Goal: Find specific page/section

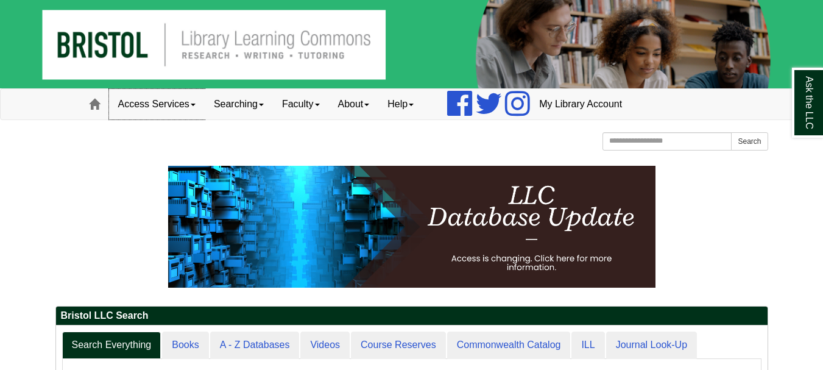
click at [135, 110] on link "Access Services" at bounding box center [157, 104] width 96 height 30
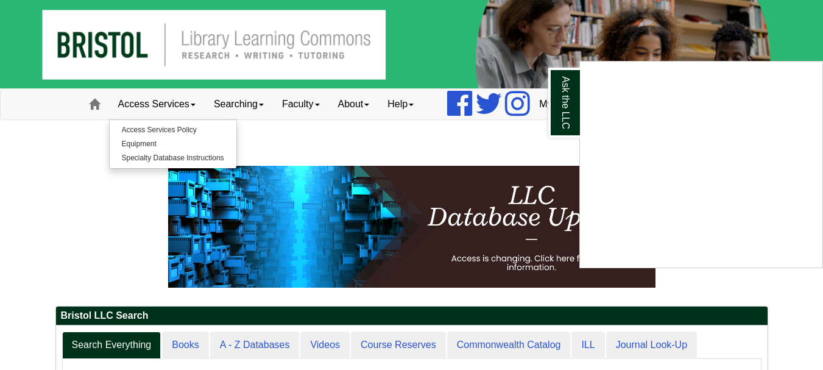
click at [265, 337] on div "Ask the LLC" at bounding box center [411, 185] width 823 height 370
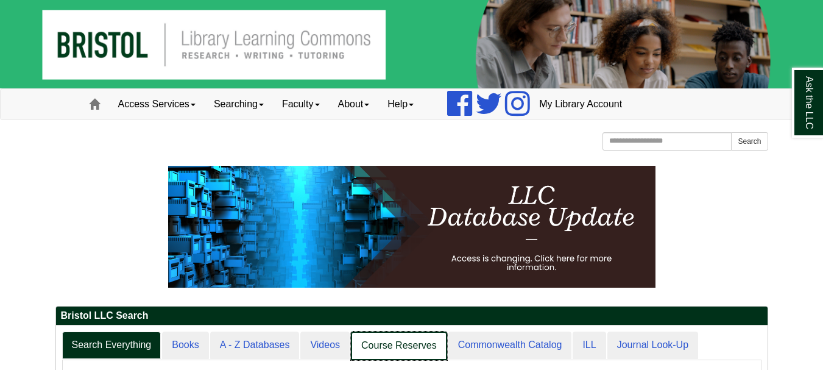
scroll to position [148, 711]
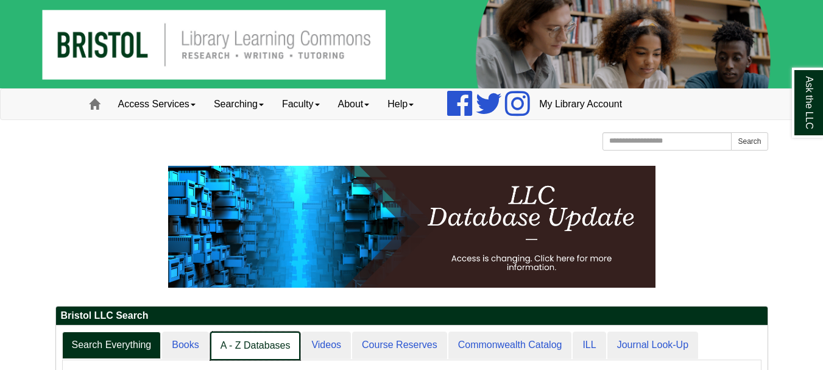
click at [272, 350] on link "A - Z Databases" at bounding box center [255, 345] width 91 height 29
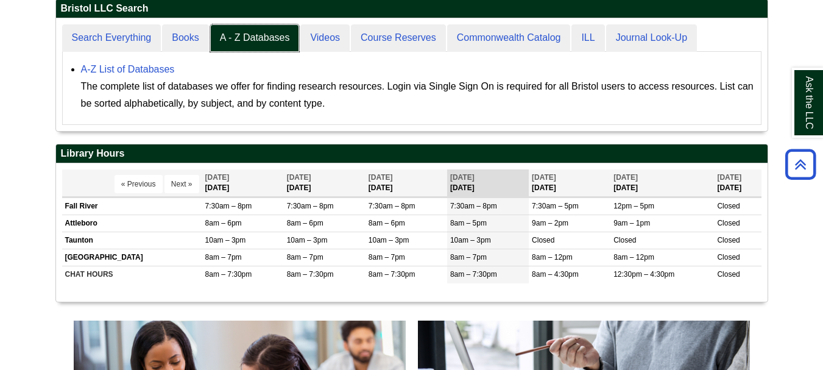
scroll to position [309, 0]
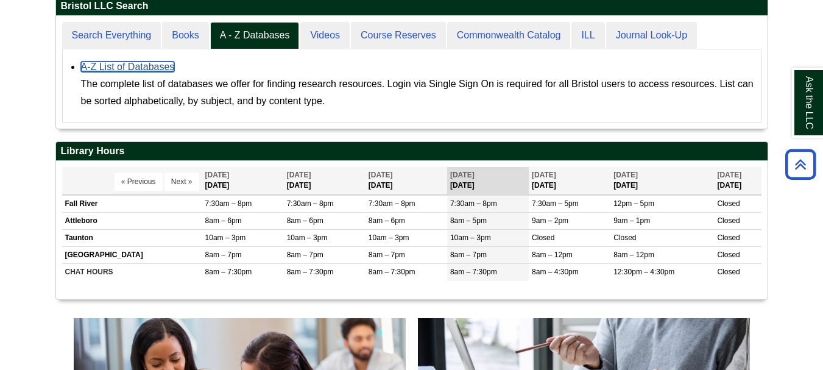
click at [154, 68] on link "A-Z List of Databases" at bounding box center [128, 67] width 94 height 10
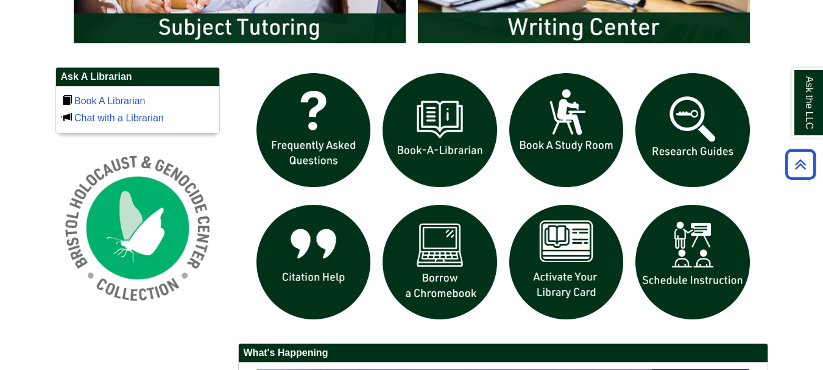
scroll to position [760, 0]
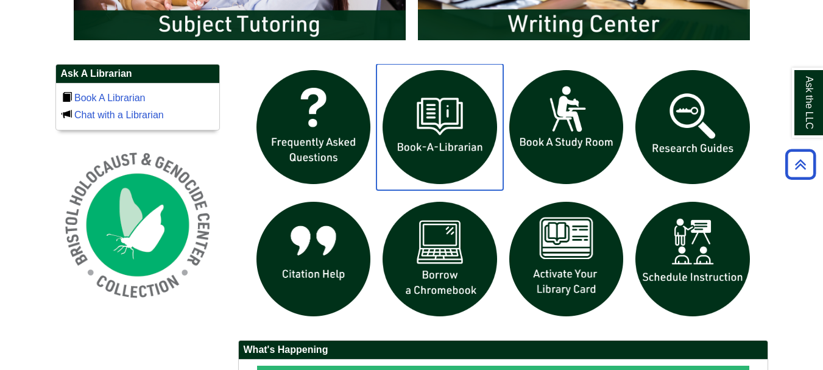
click at [410, 130] on img "slideshow" at bounding box center [439, 127] width 127 height 127
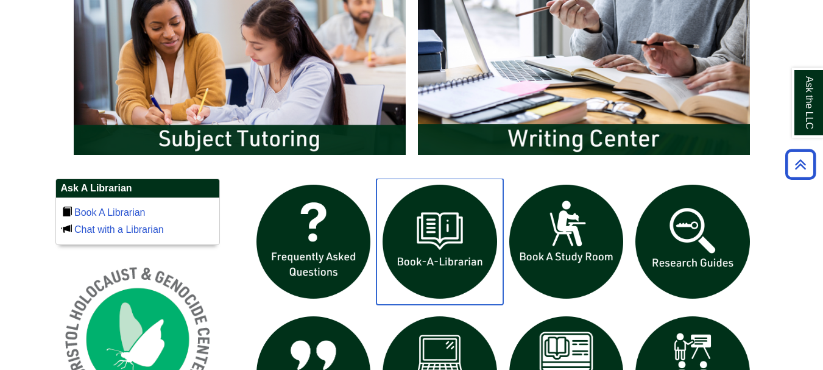
scroll to position [575, 0]
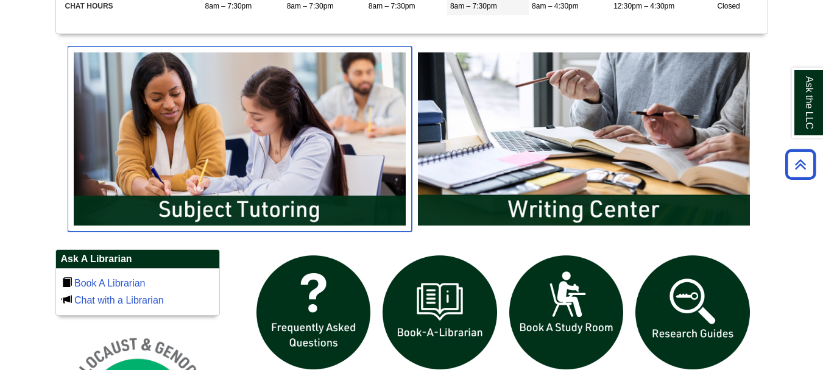
click at [324, 199] on img "slideshow" at bounding box center [240, 138] width 344 height 185
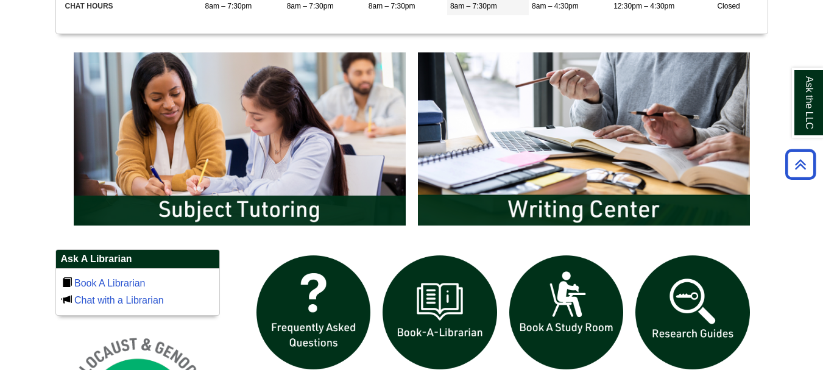
click at [764, 47] on div at bounding box center [411, 141] width 712 height 191
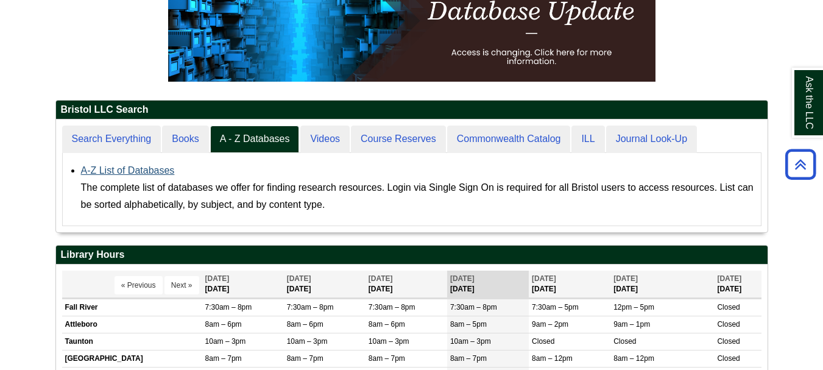
scroll to position [113, 711]
click at [161, 168] on link "A-Z List of Databases" at bounding box center [128, 170] width 94 height 10
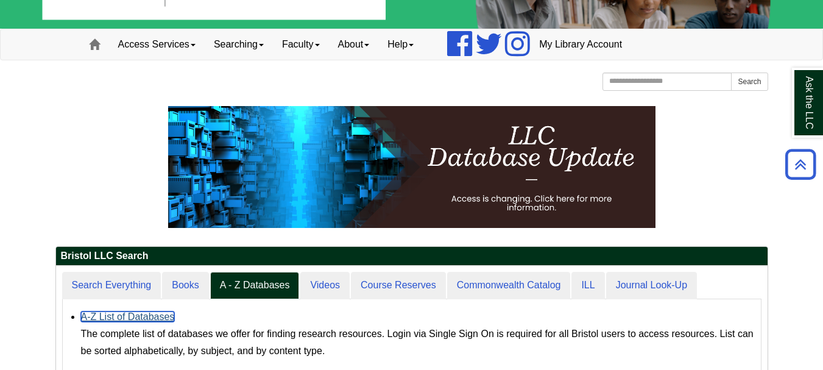
scroll to position [0, 0]
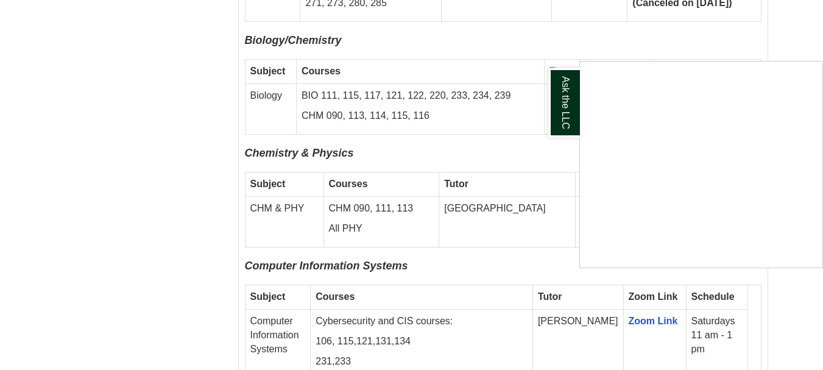
scroll to position [1393, 0]
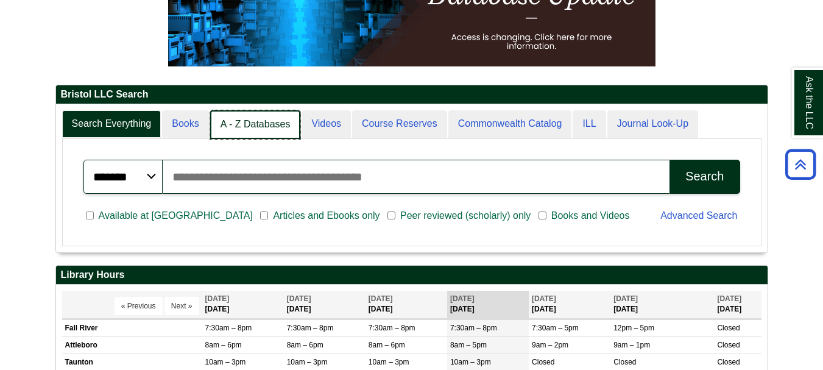
scroll to position [6, 6]
click at [244, 116] on link "A - Z Databases" at bounding box center [255, 124] width 91 height 29
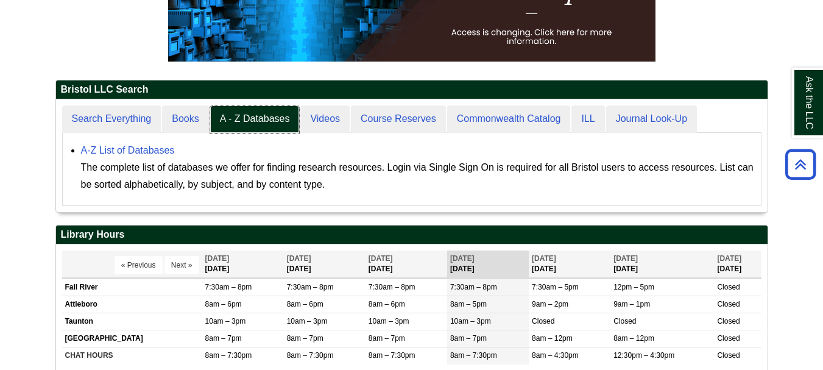
scroll to position [113, 711]
click at [143, 153] on link "A-Z List of Databases" at bounding box center [128, 150] width 94 height 10
